Goal: Information Seeking & Learning: Learn about a topic

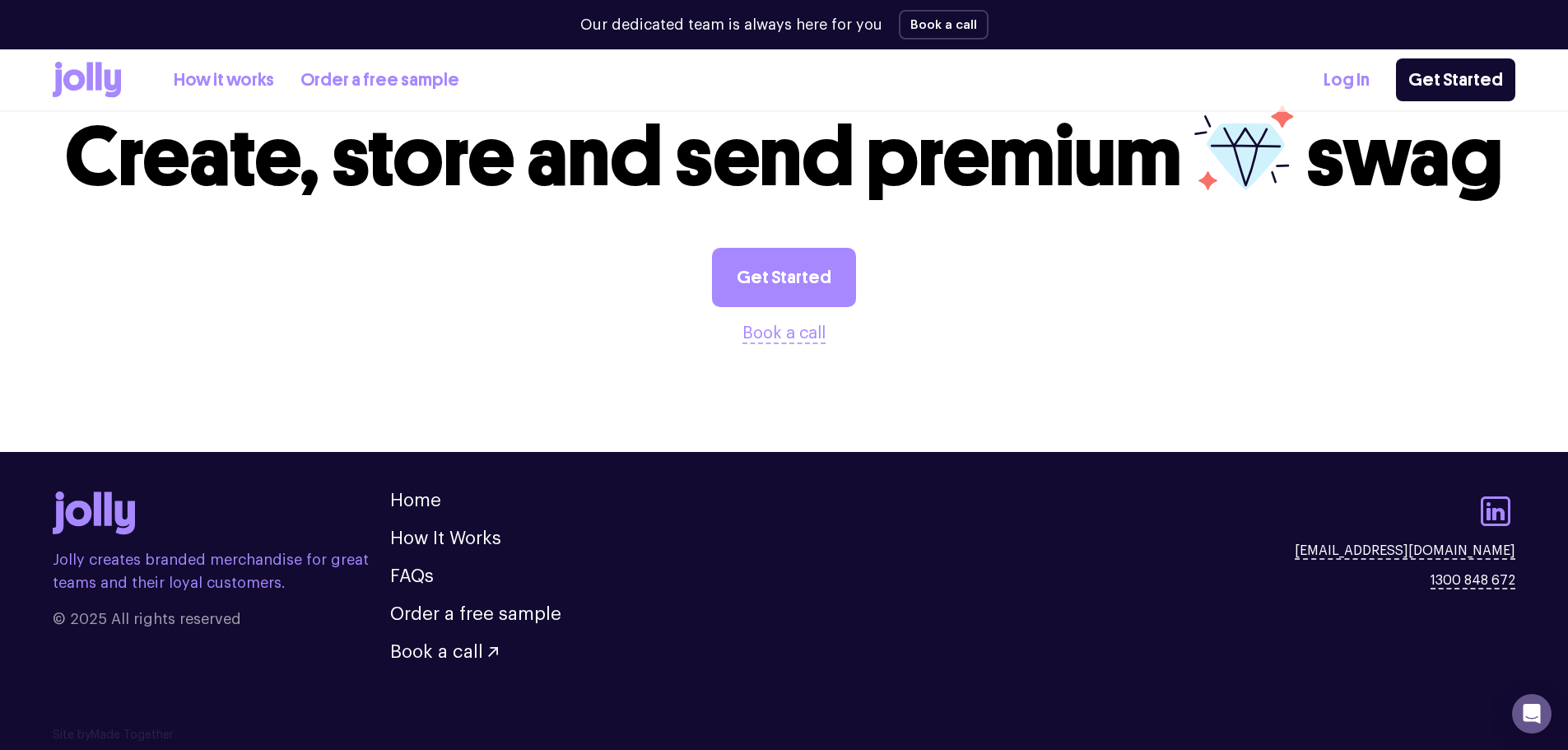
scroll to position [1737, 0]
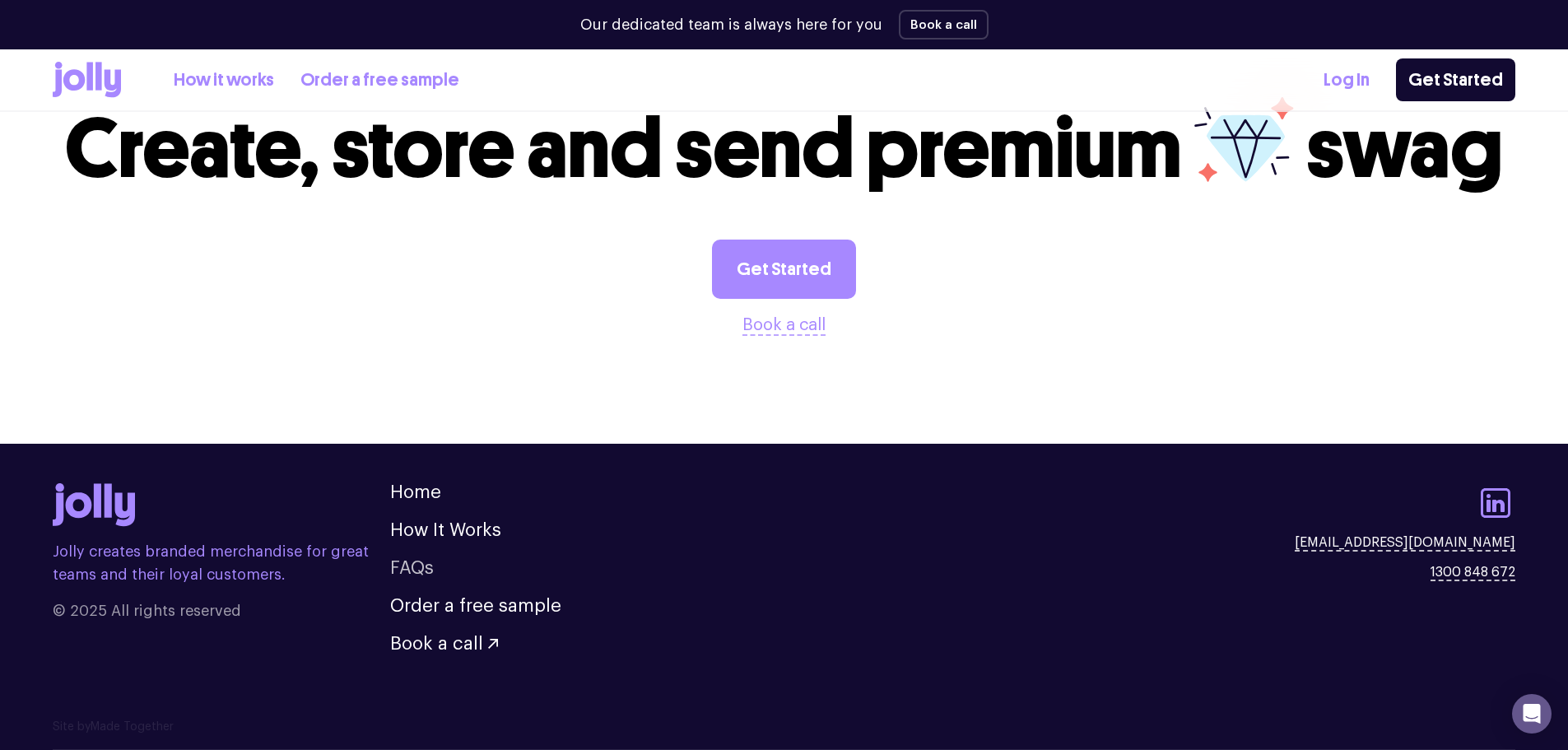
click at [415, 571] on link "FAQs" at bounding box center [412, 567] width 44 height 18
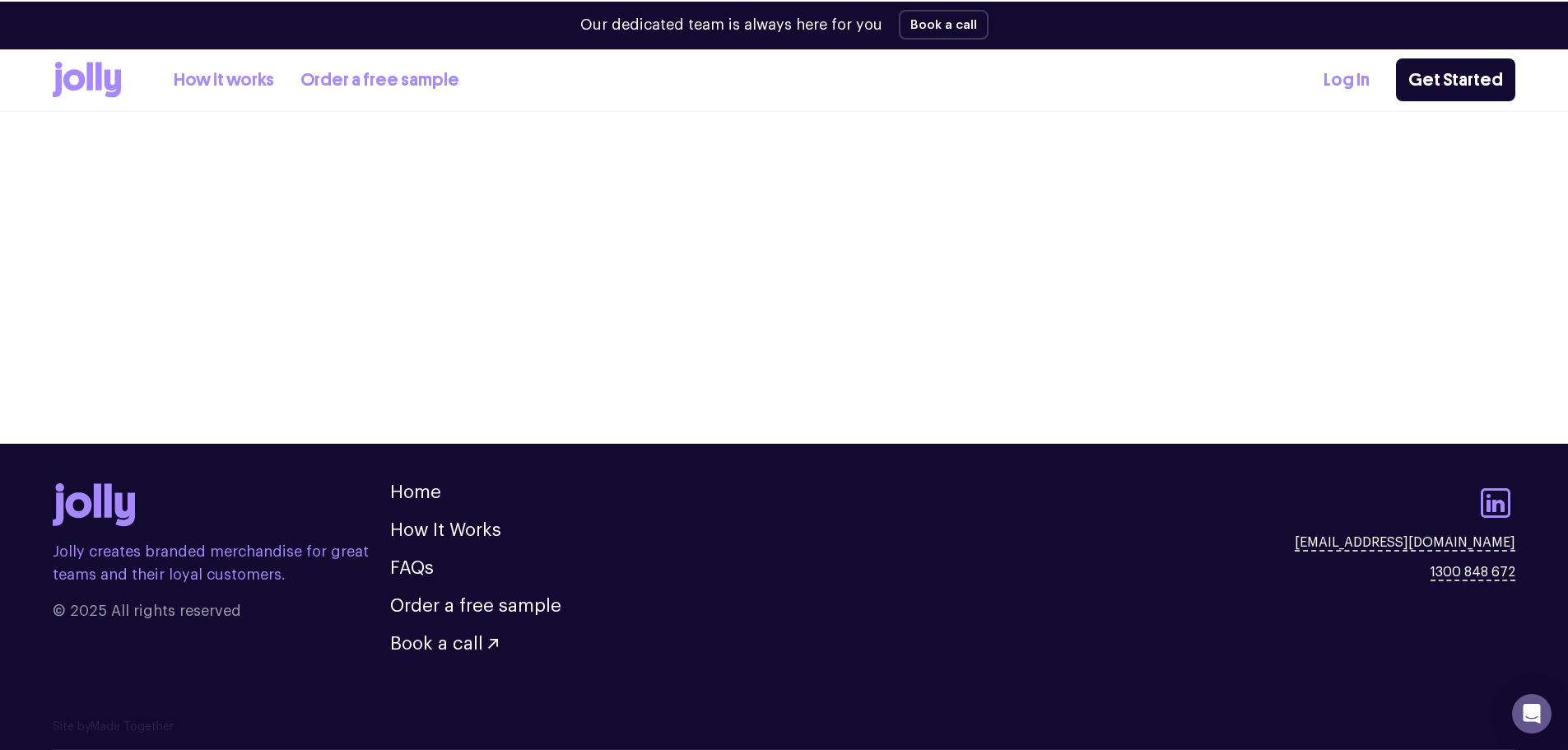
scroll to position [1944, 0]
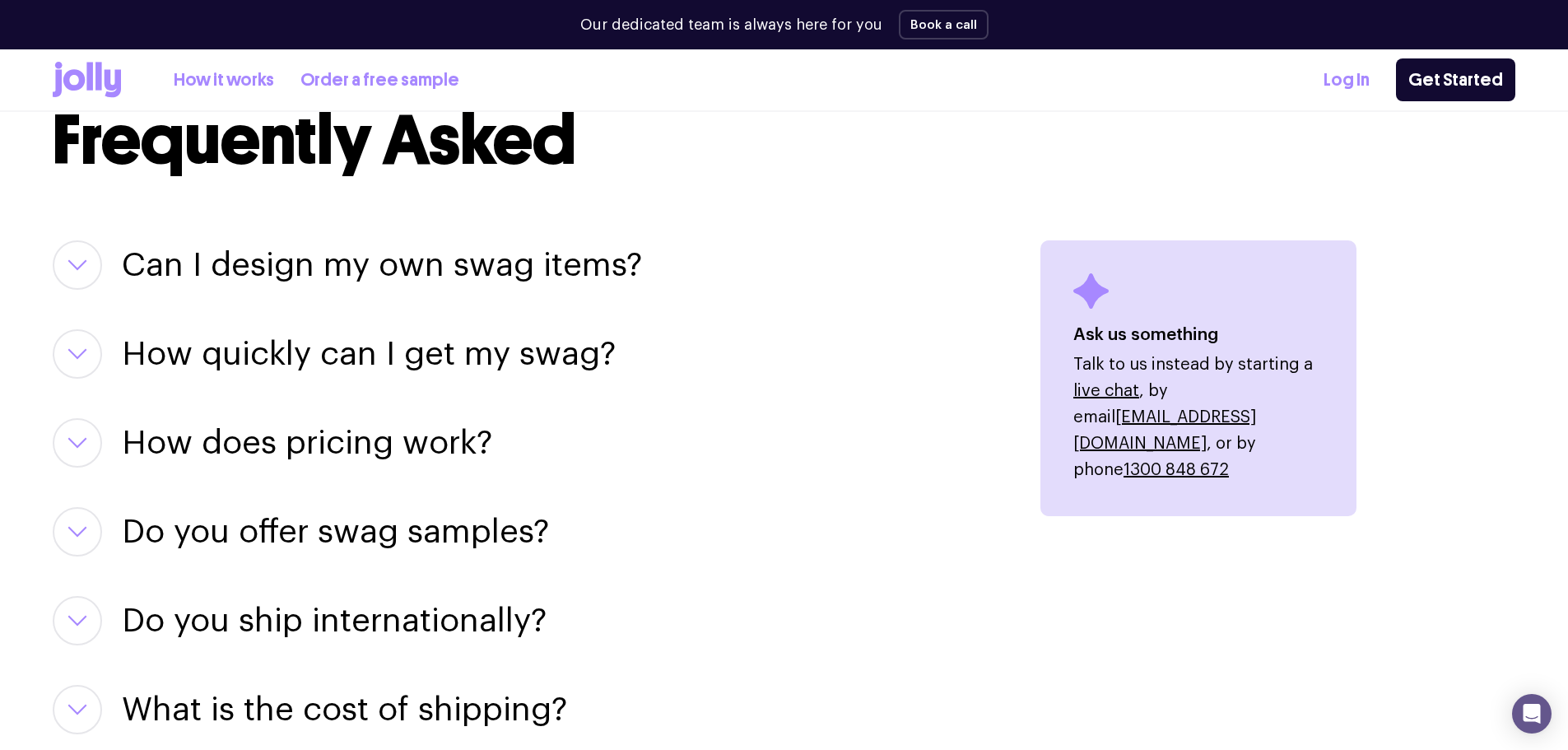
click at [419, 256] on h3 "Can I design my own swag items?" at bounding box center [382, 265] width 520 height 49
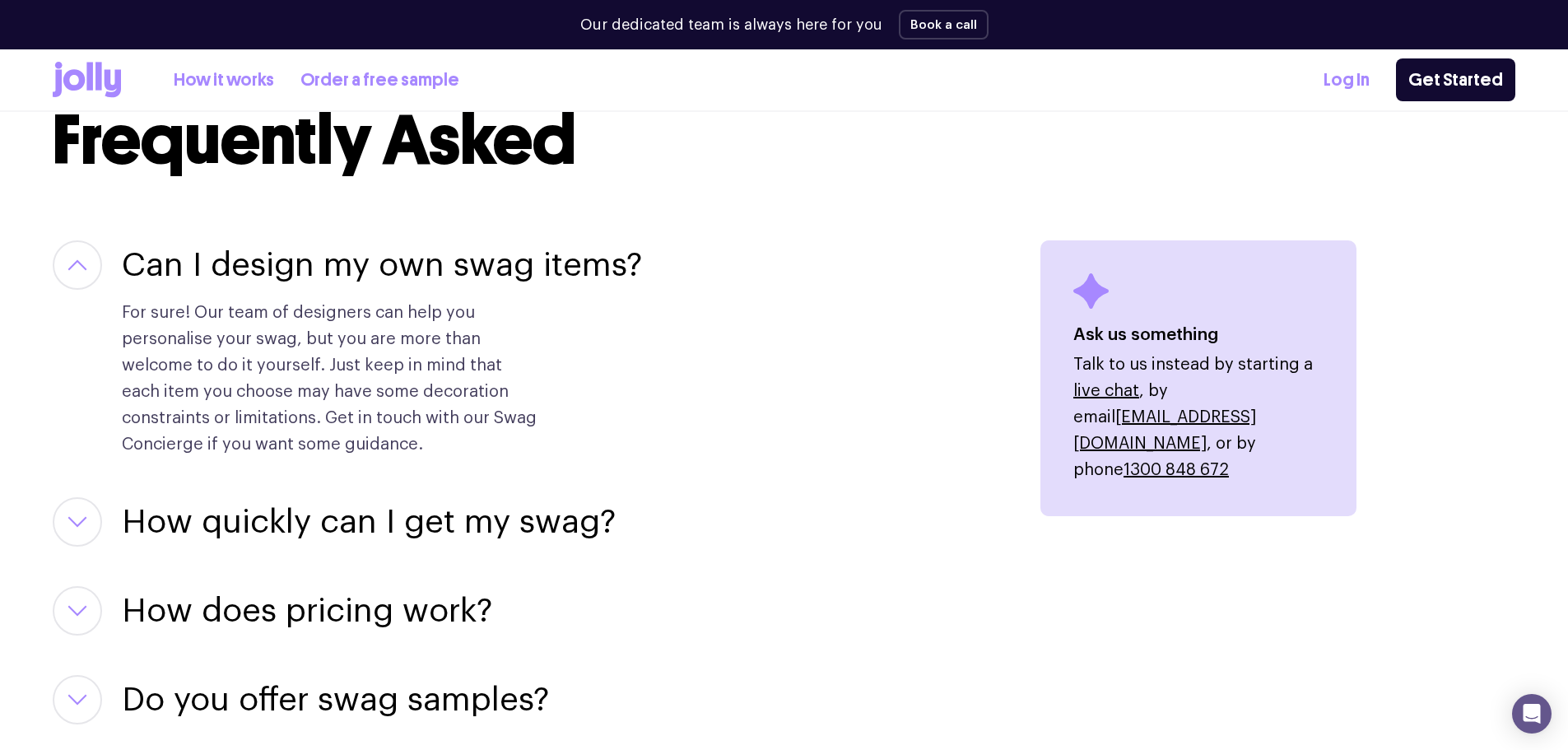
scroll to position [2136, 0]
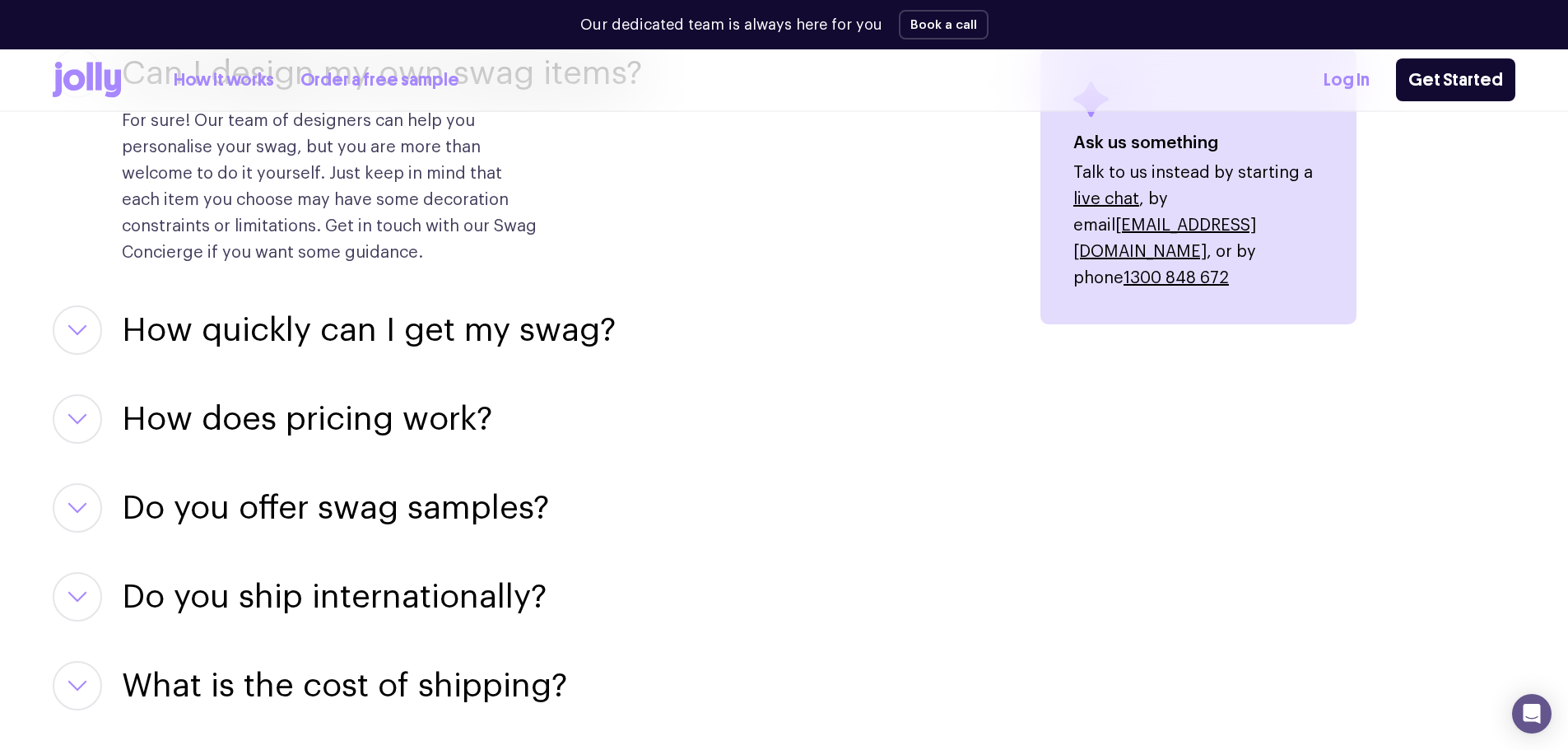
click at [347, 324] on h3 "How quickly can I get my swag?" at bounding box center [369, 330] width 494 height 49
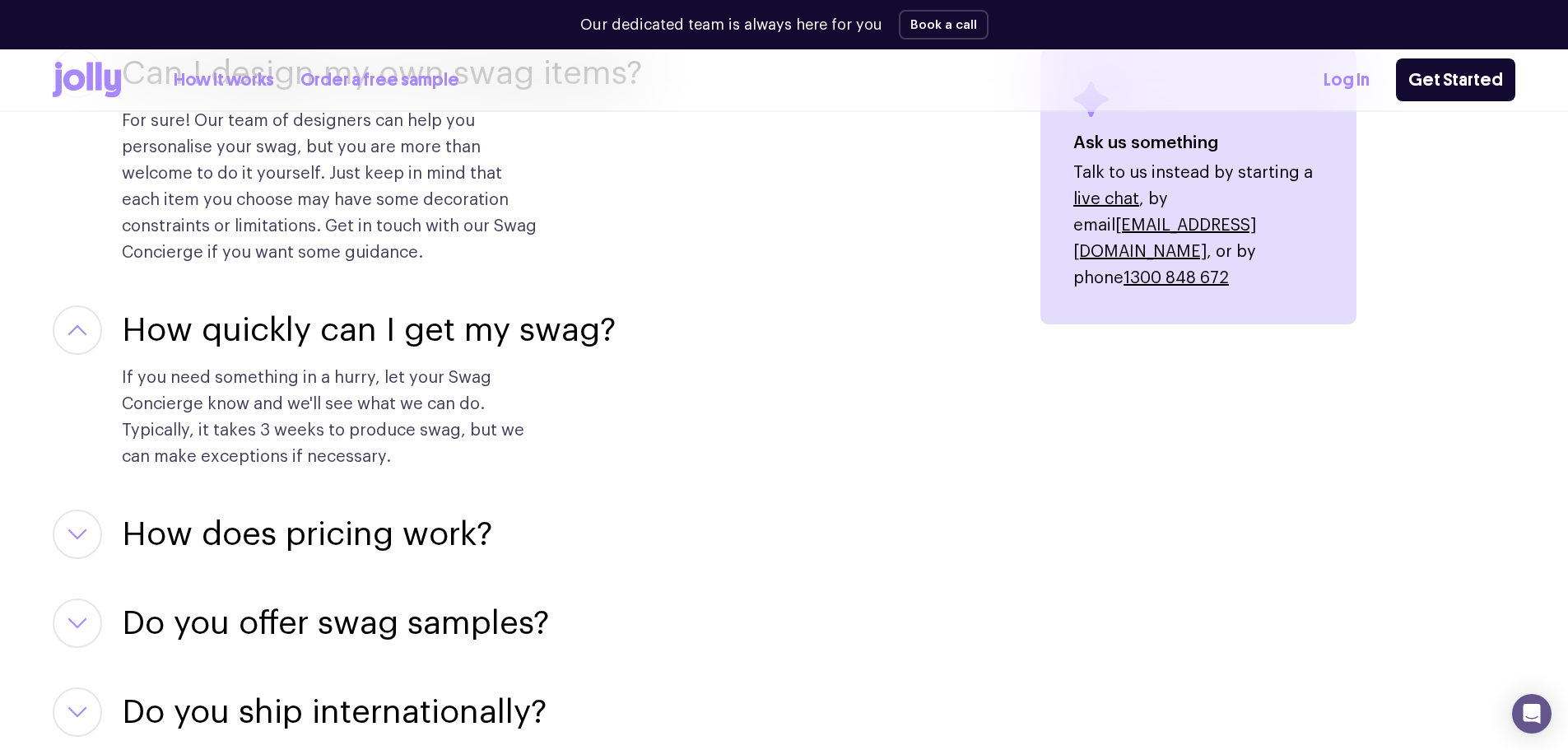
scroll to position [2329, 0]
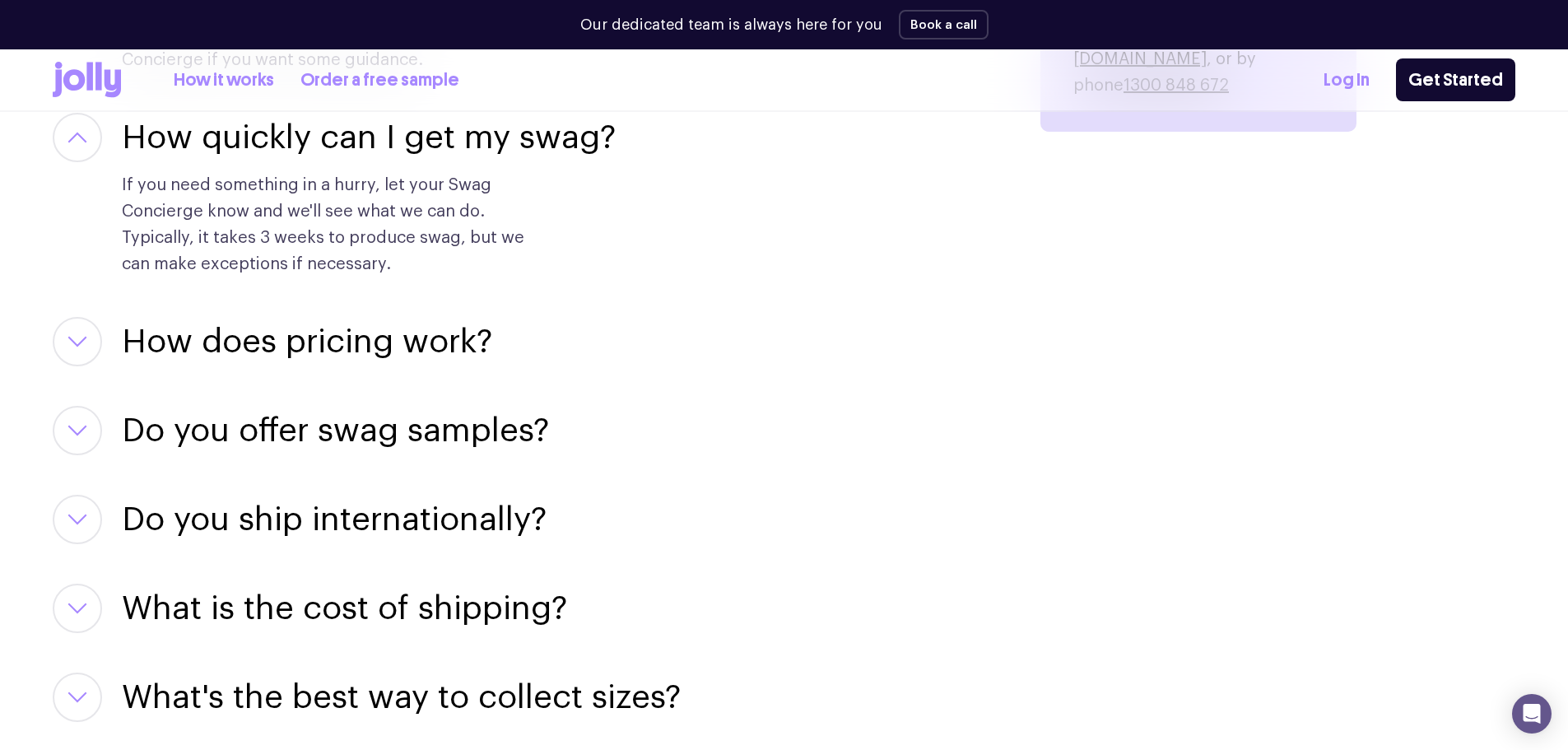
click at [314, 359] on h3 "How does pricing work?" at bounding box center [307, 342] width 370 height 49
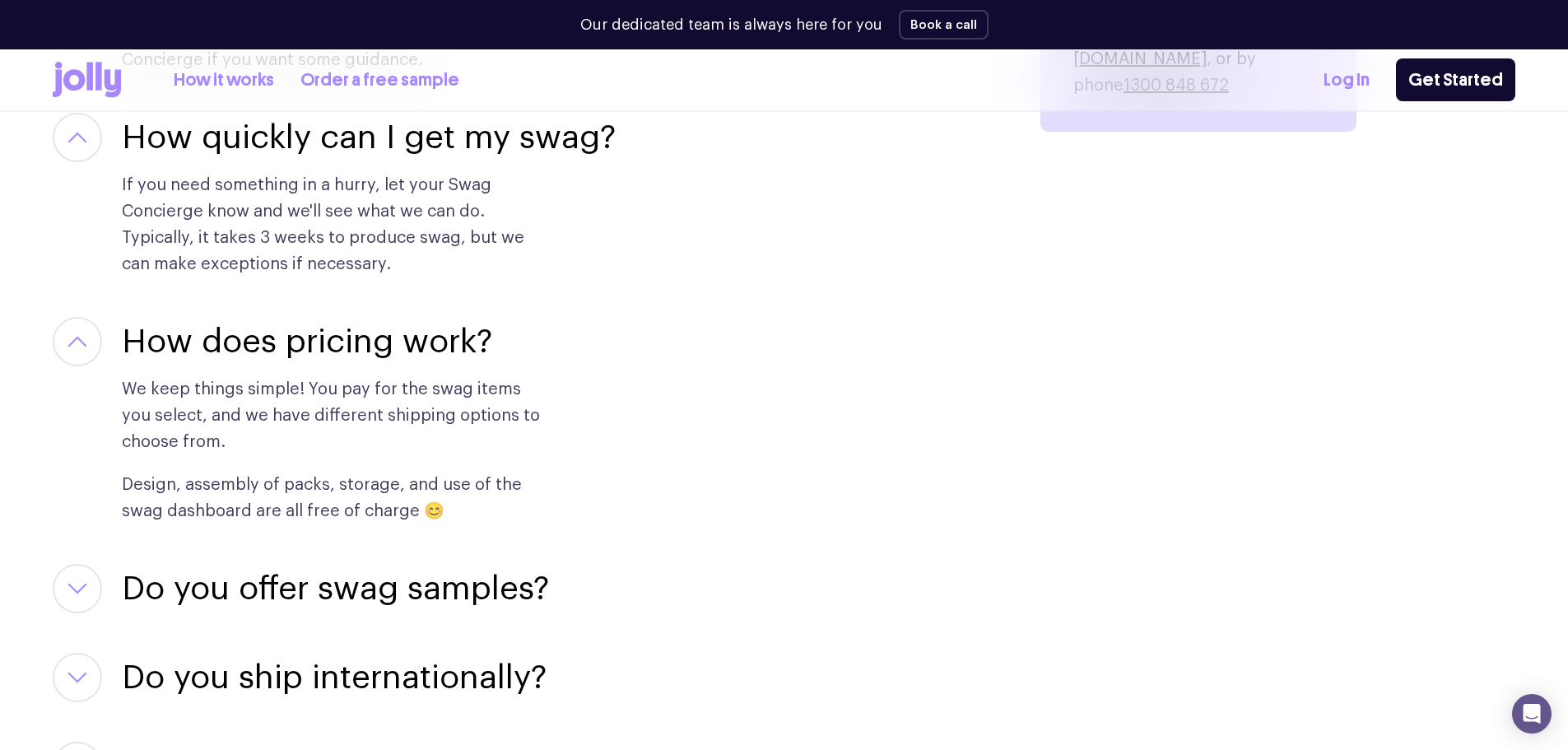
scroll to position [2520, 0]
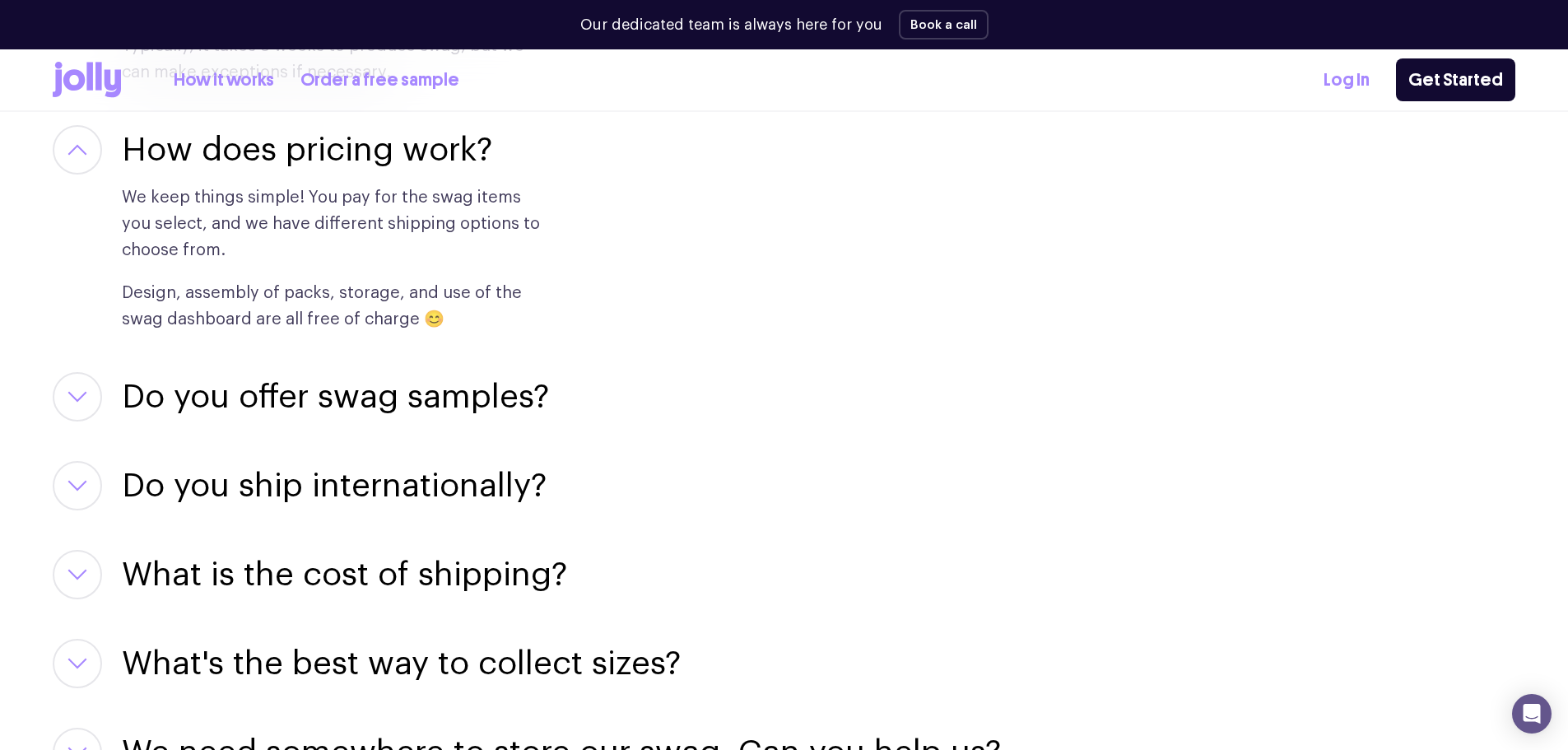
click at [217, 397] on h3 "Do you offer swag samples?" at bounding box center [335, 397] width 427 height 49
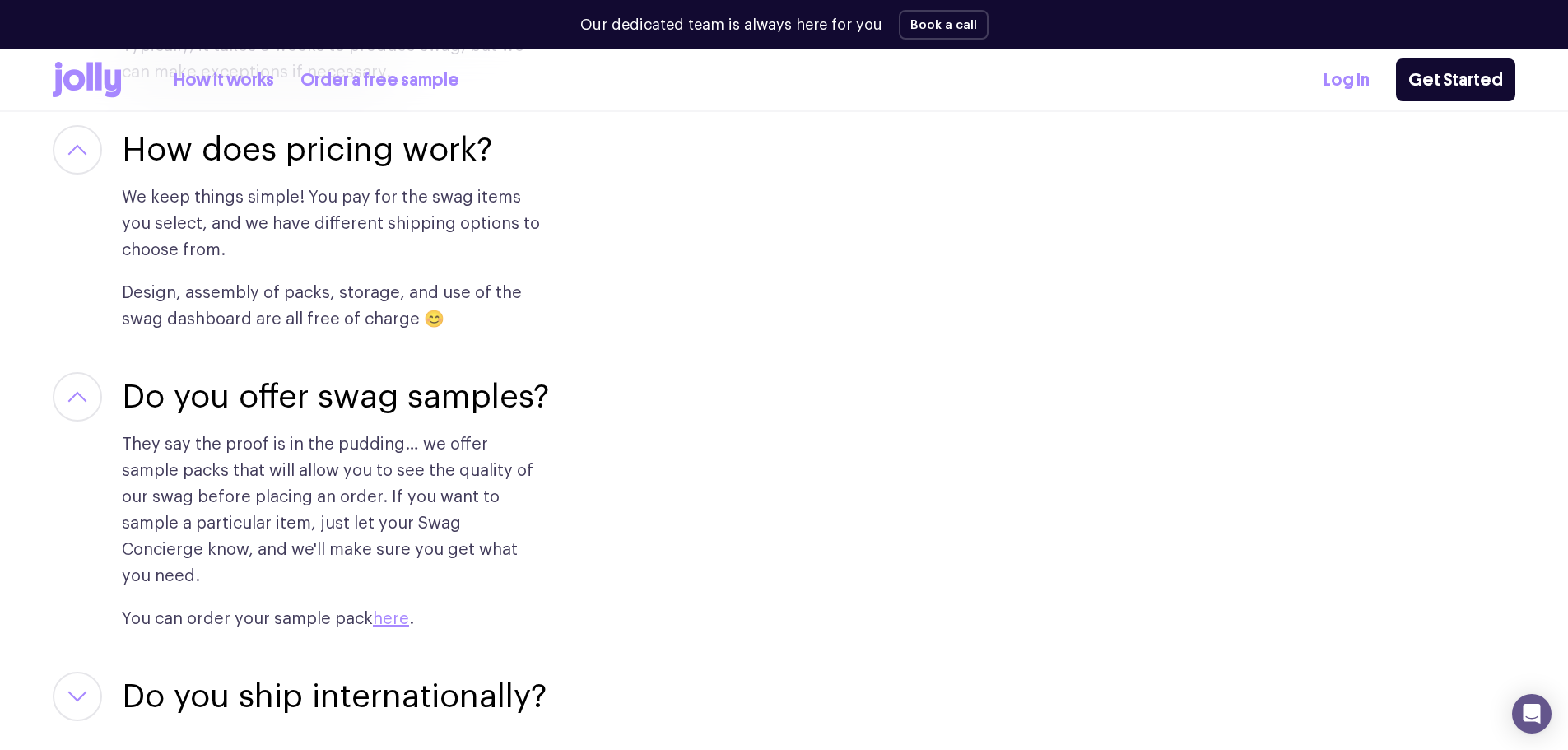
scroll to position [2712, 0]
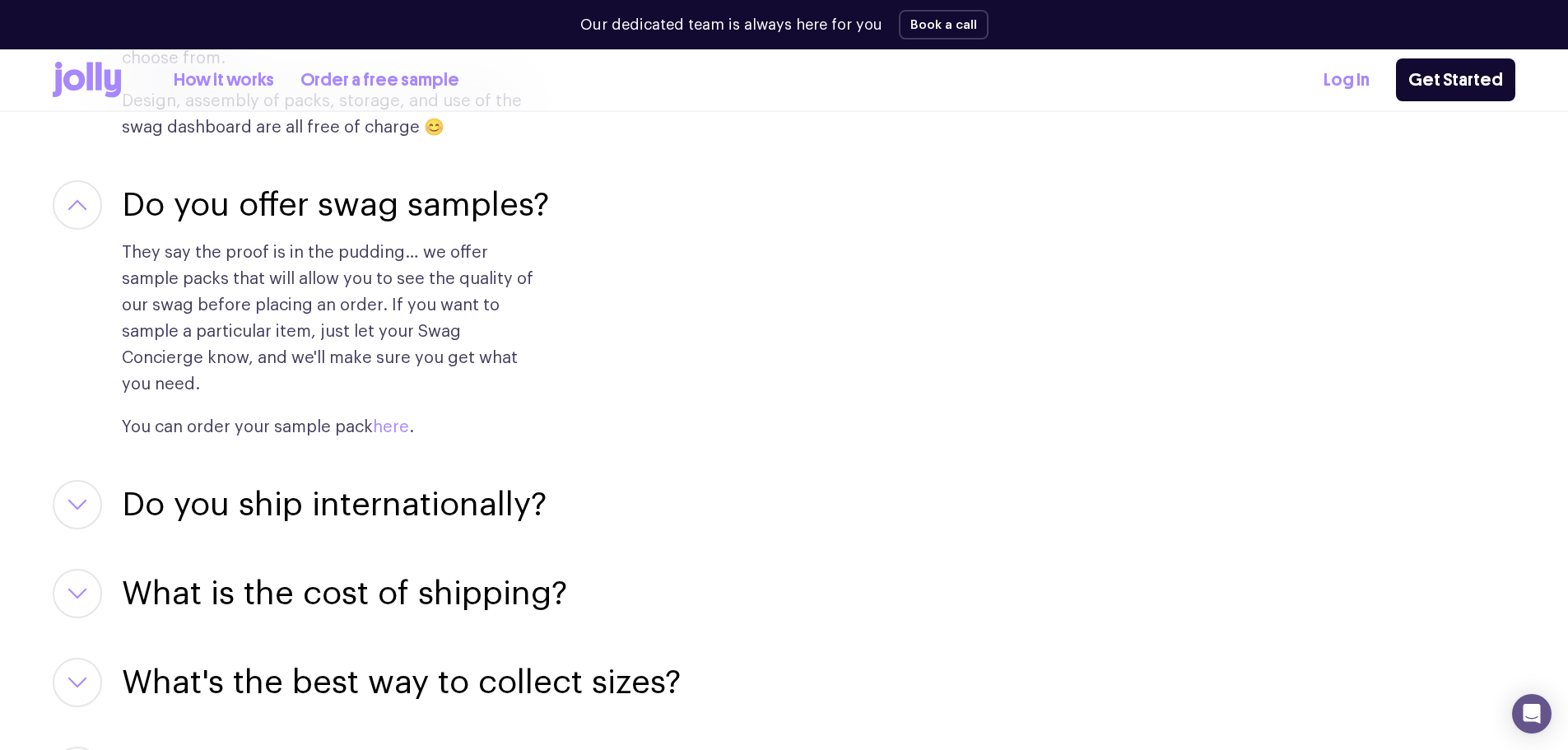
click at [381, 419] on link "here" at bounding box center [391, 426] width 36 height 16
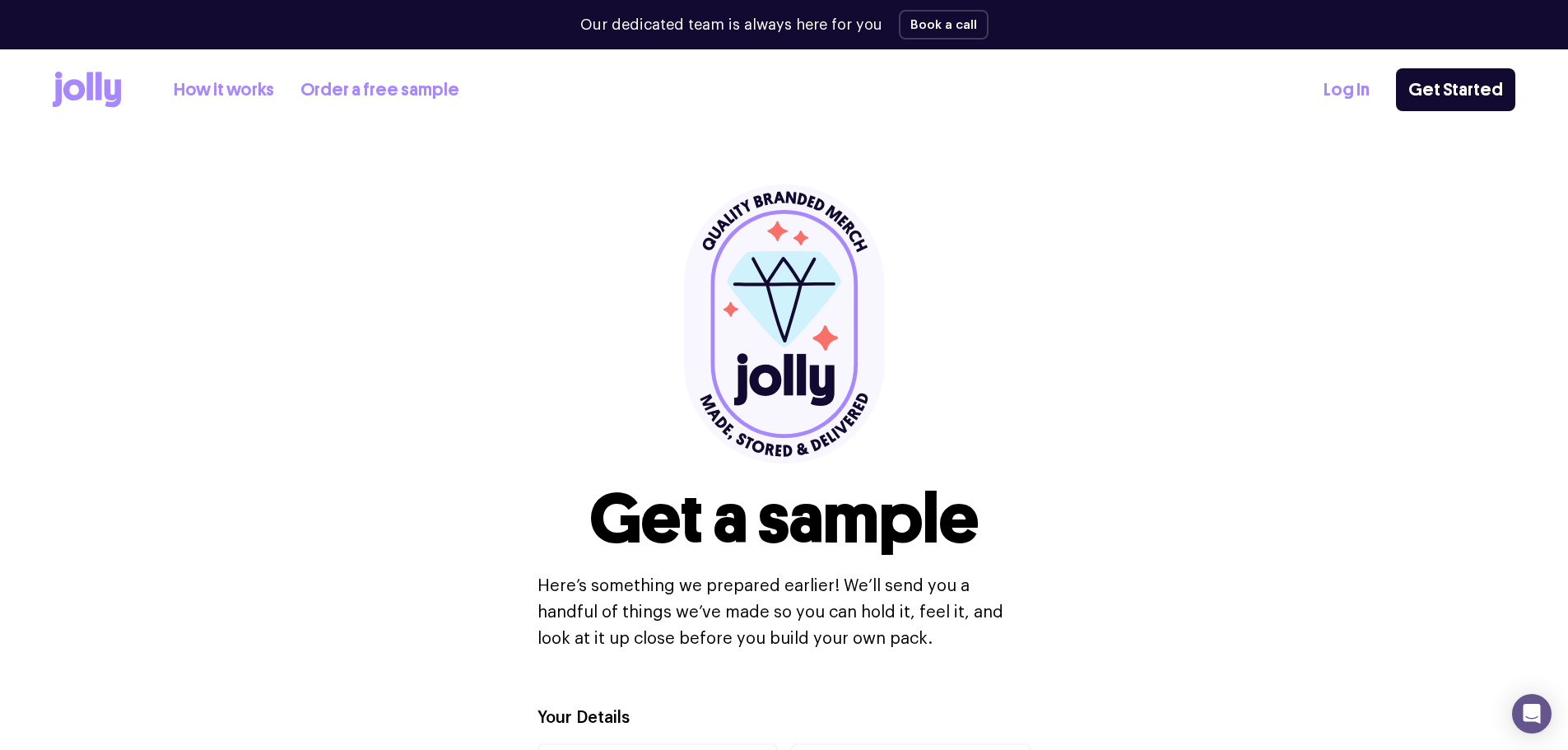
click at [220, 91] on link "How it works" at bounding box center [223, 90] width 100 height 27
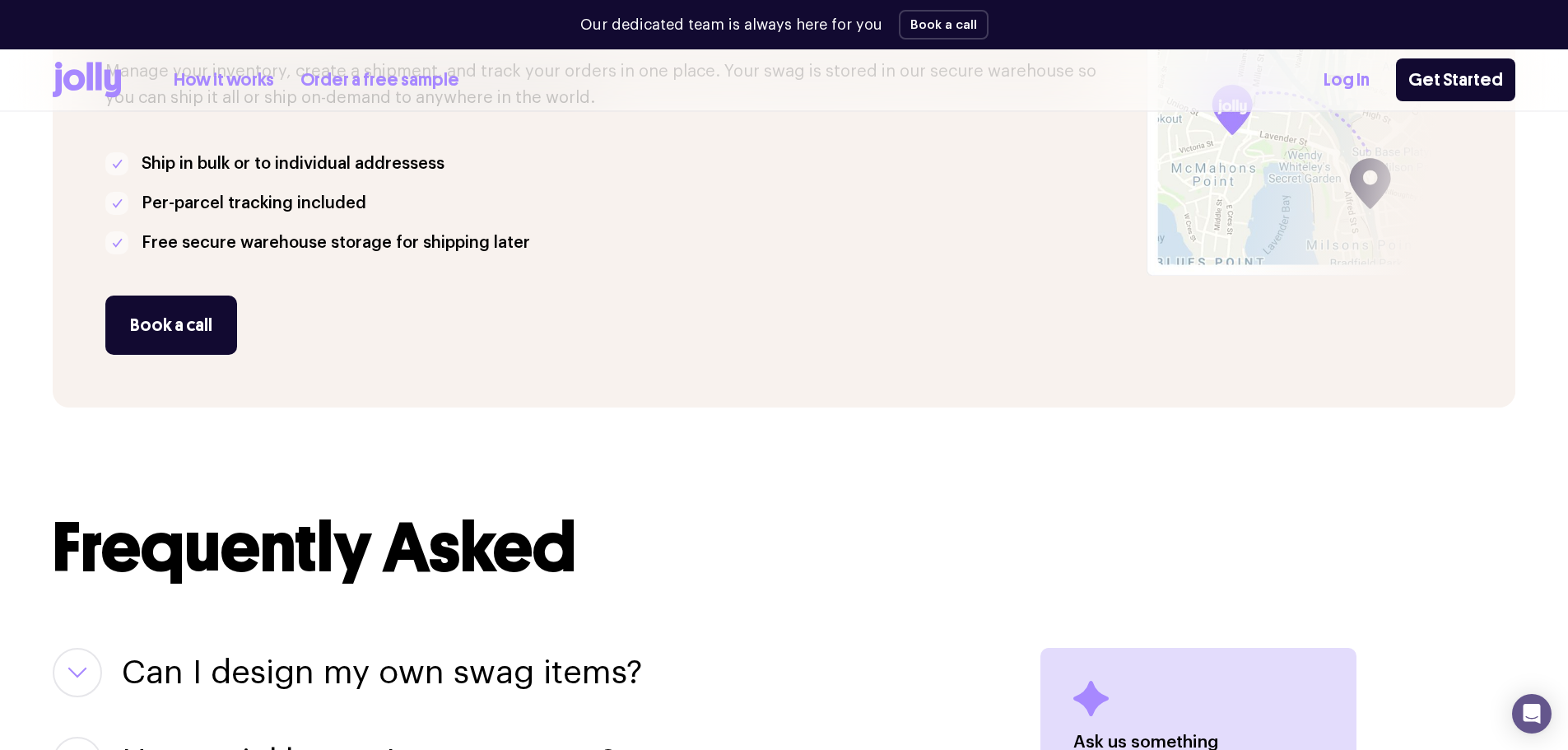
scroll to position [1920, 0]
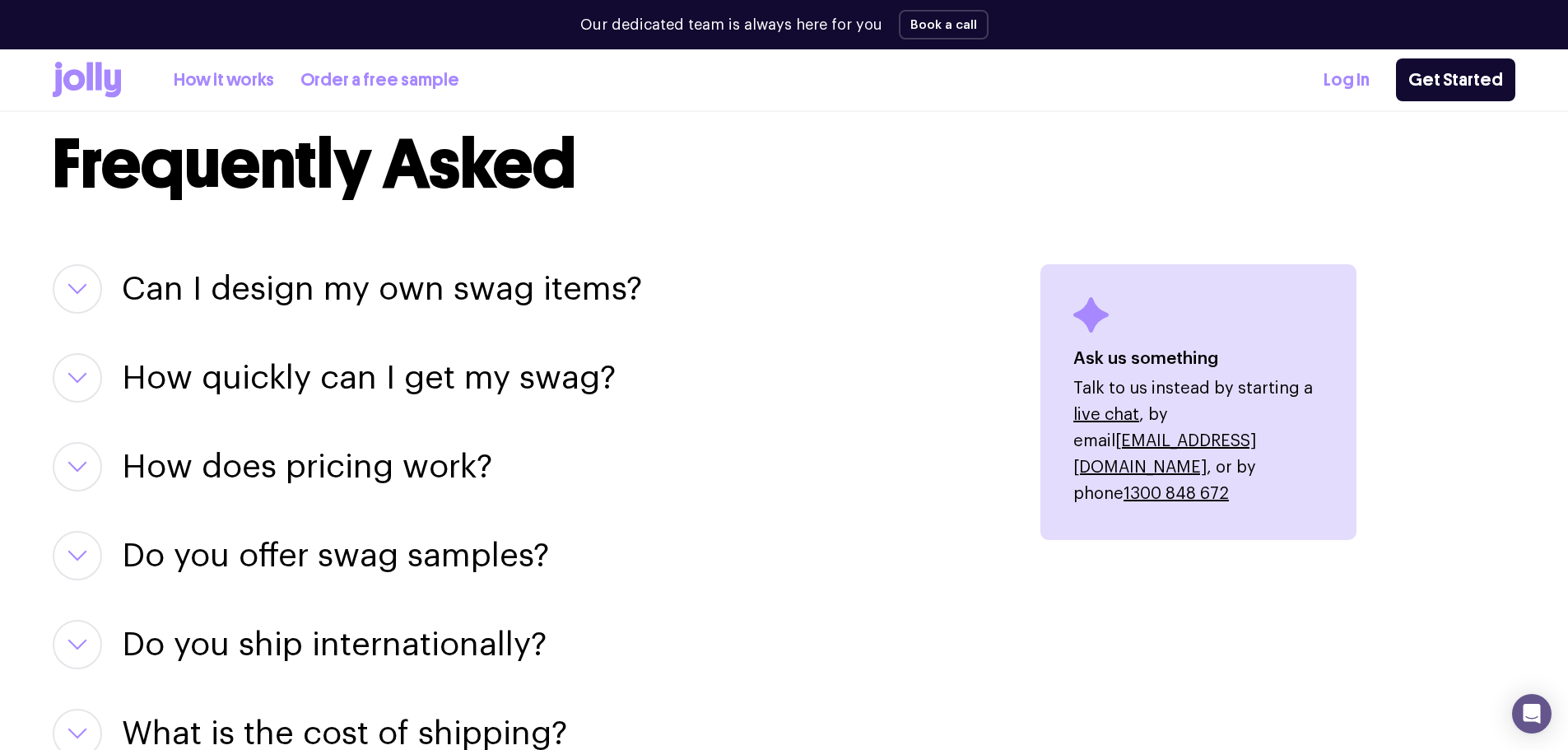
drag, startPoint x: 437, startPoint y: 273, endPoint x: 424, endPoint y: 269, distance: 13.6
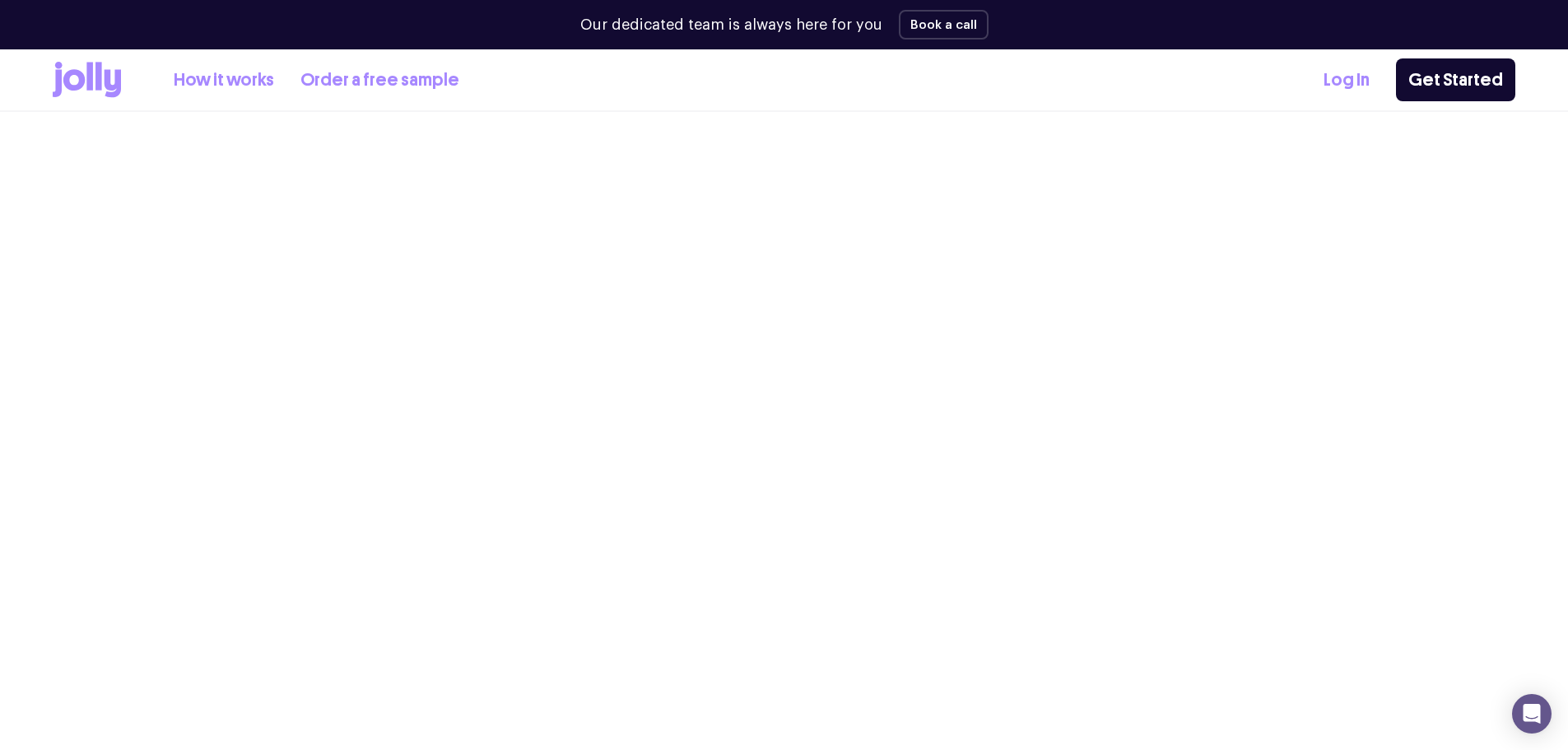
scroll to position [1737, 0]
